Goal: Check status: Check status

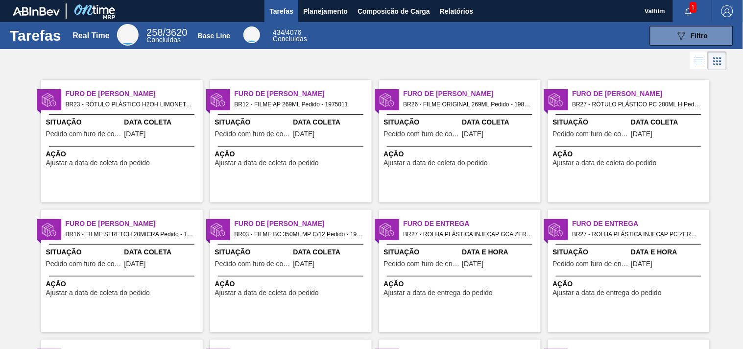
click at [145, 119] on span "Data Coleta" at bounding box center [162, 122] width 76 height 10
